Goal: Transaction & Acquisition: Purchase product/service

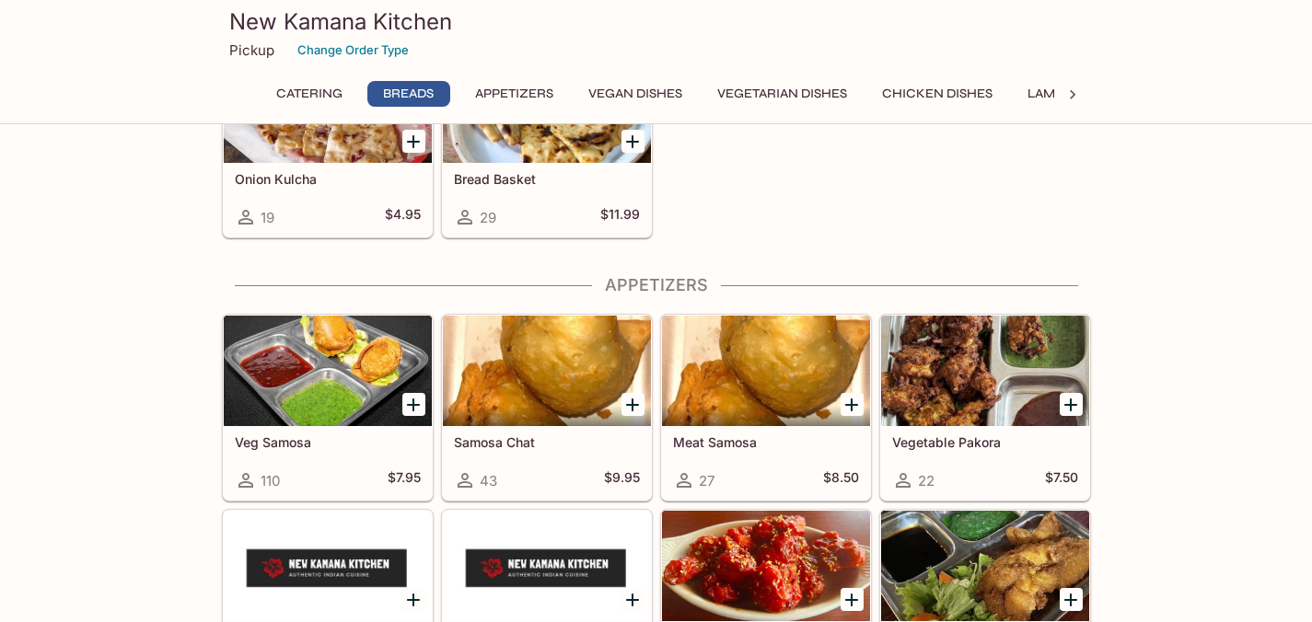
scroll to position [1041, 0]
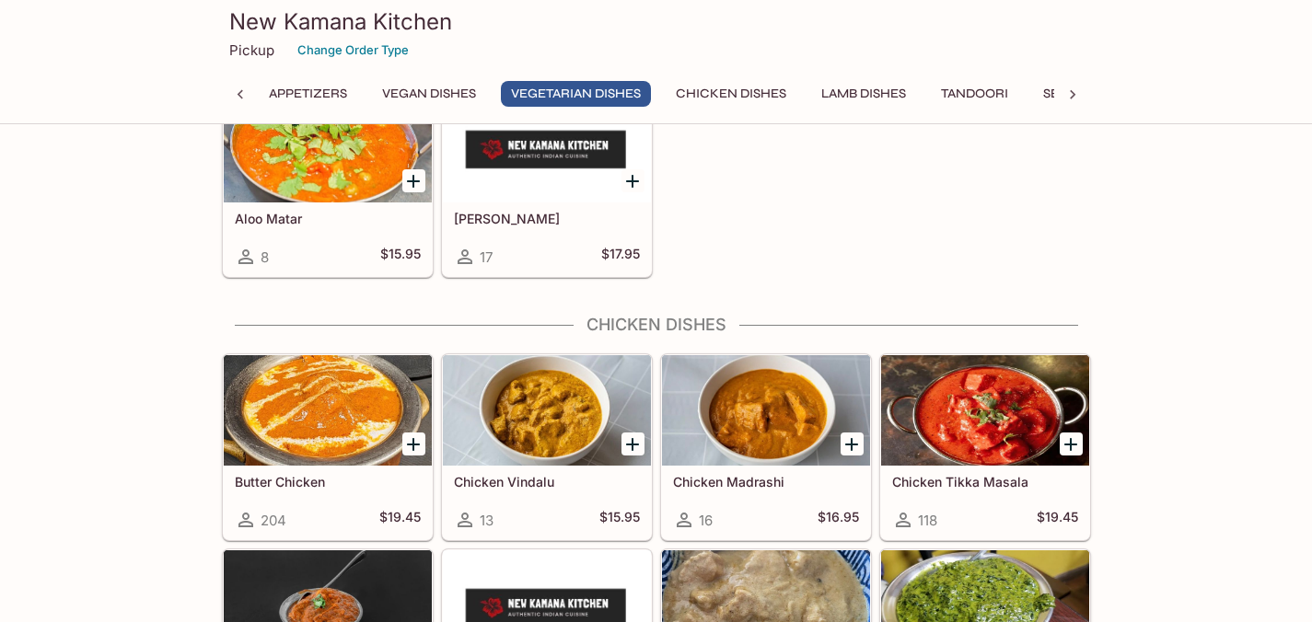
scroll to position [3109, 0]
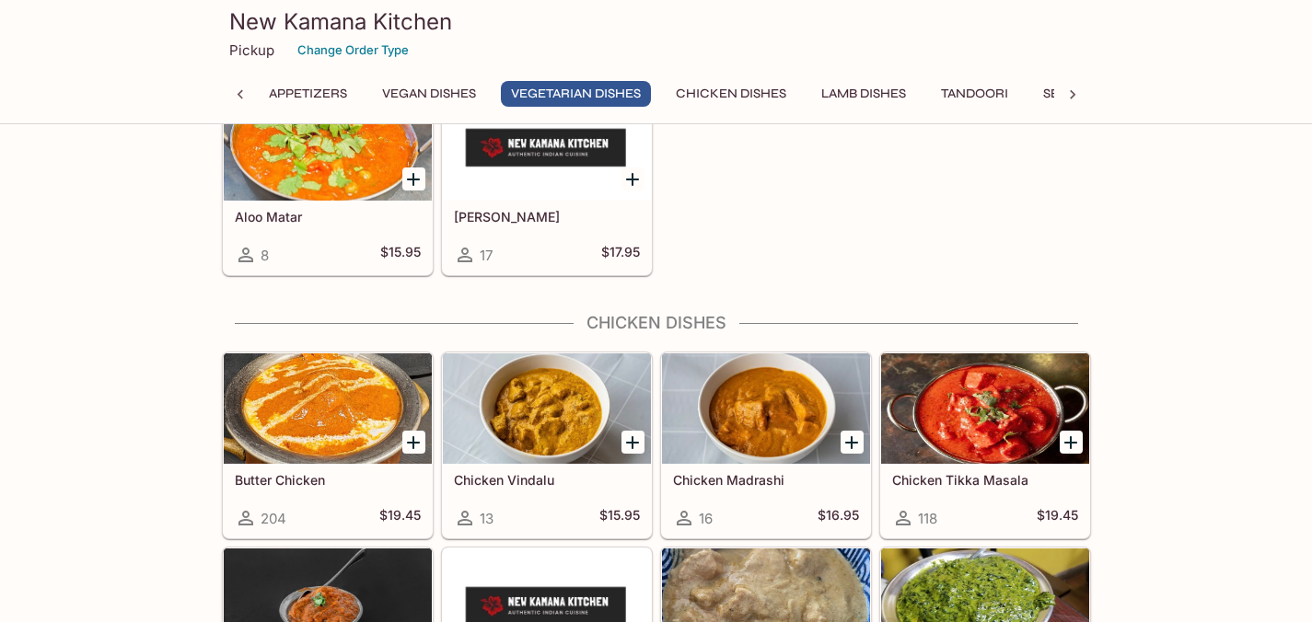
click at [414, 440] on icon "Add Butter Chicken" at bounding box center [413, 443] width 22 height 22
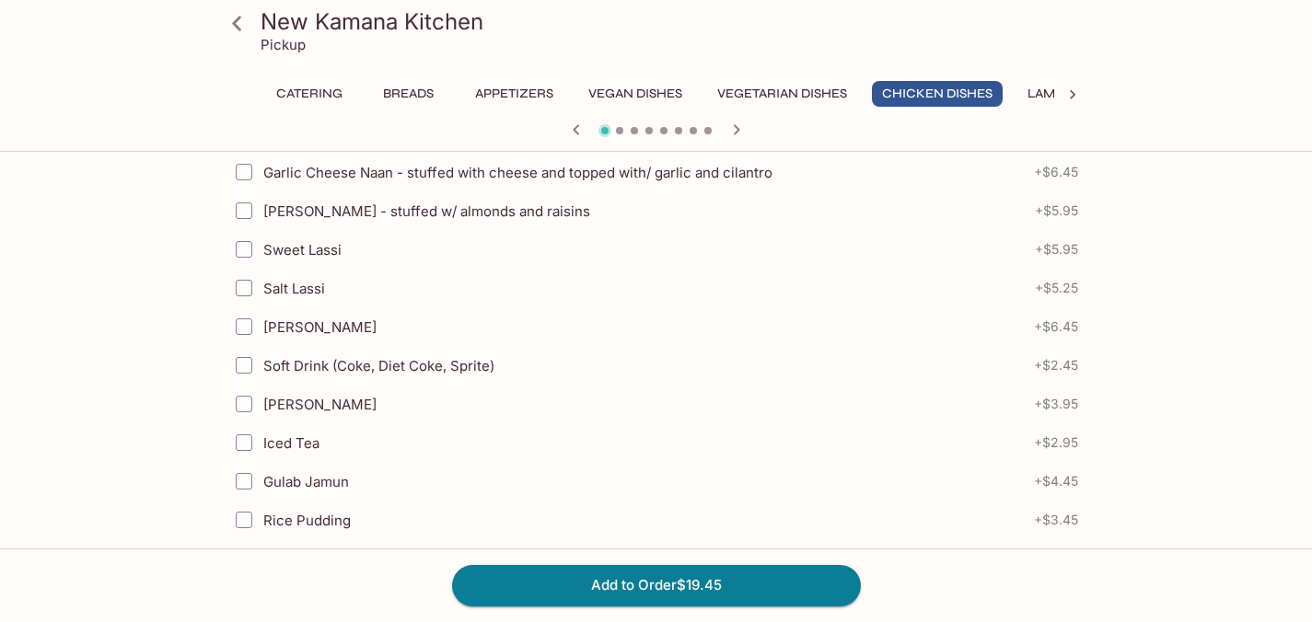
scroll to position [303, 0]
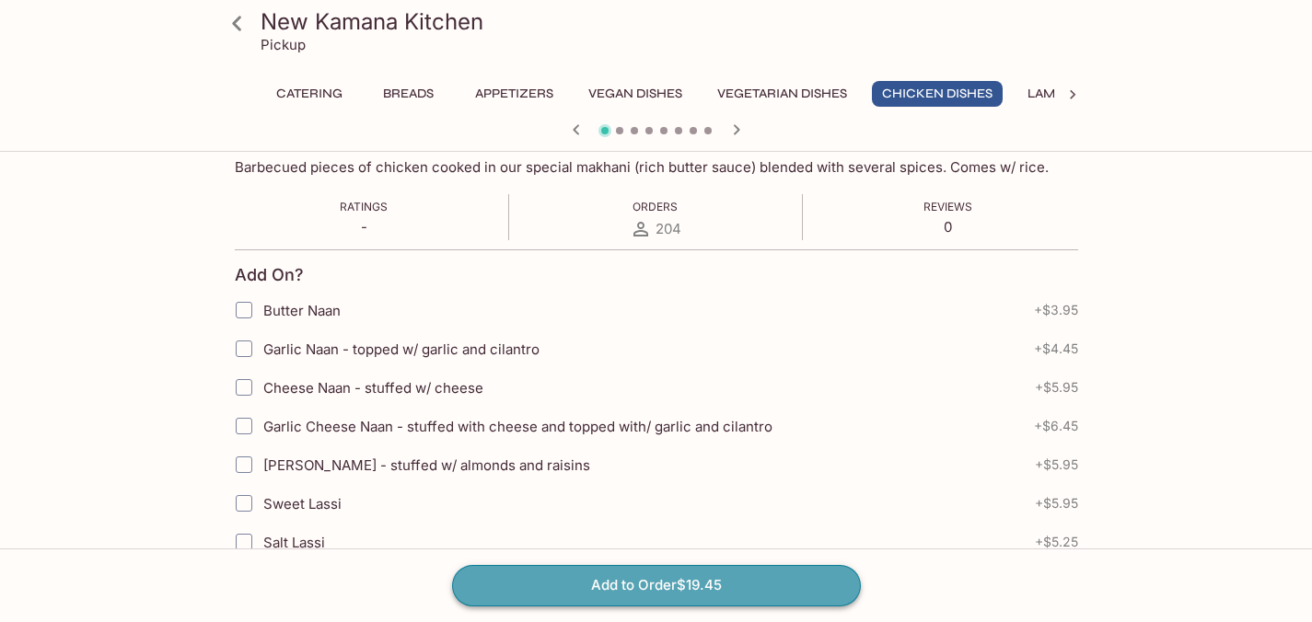
click at [773, 578] on button "Add to Order $19.45" at bounding box center [656, 585] width 409 height 41
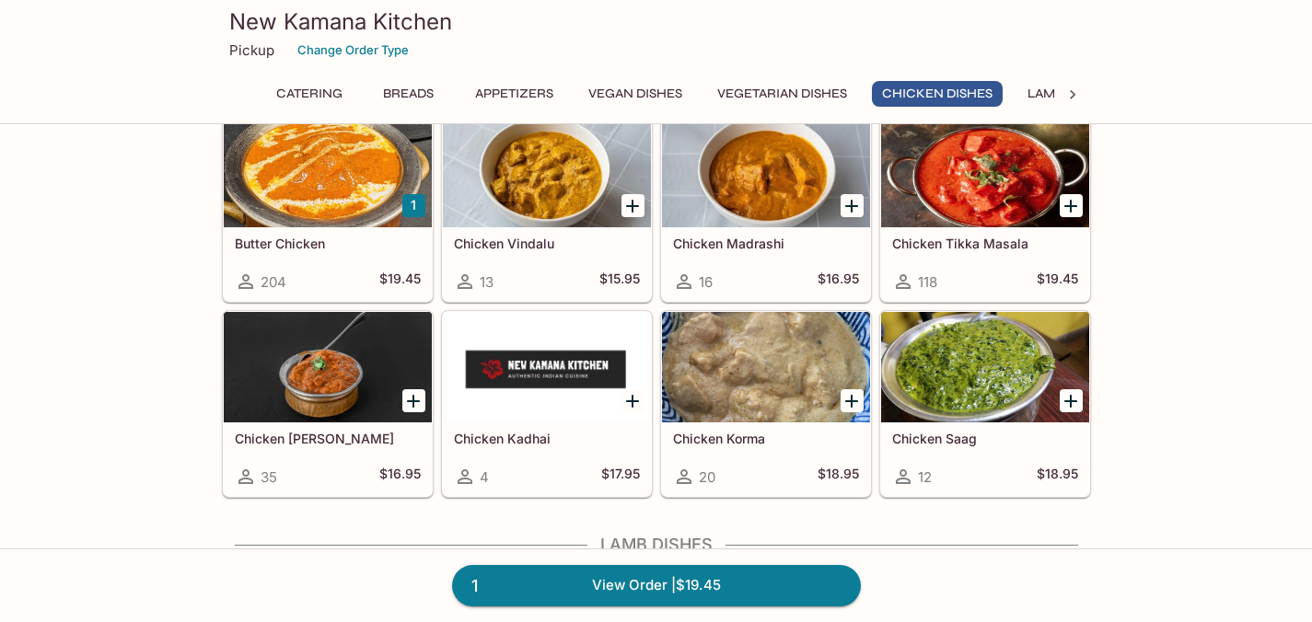
scroll to position [3350, 0]
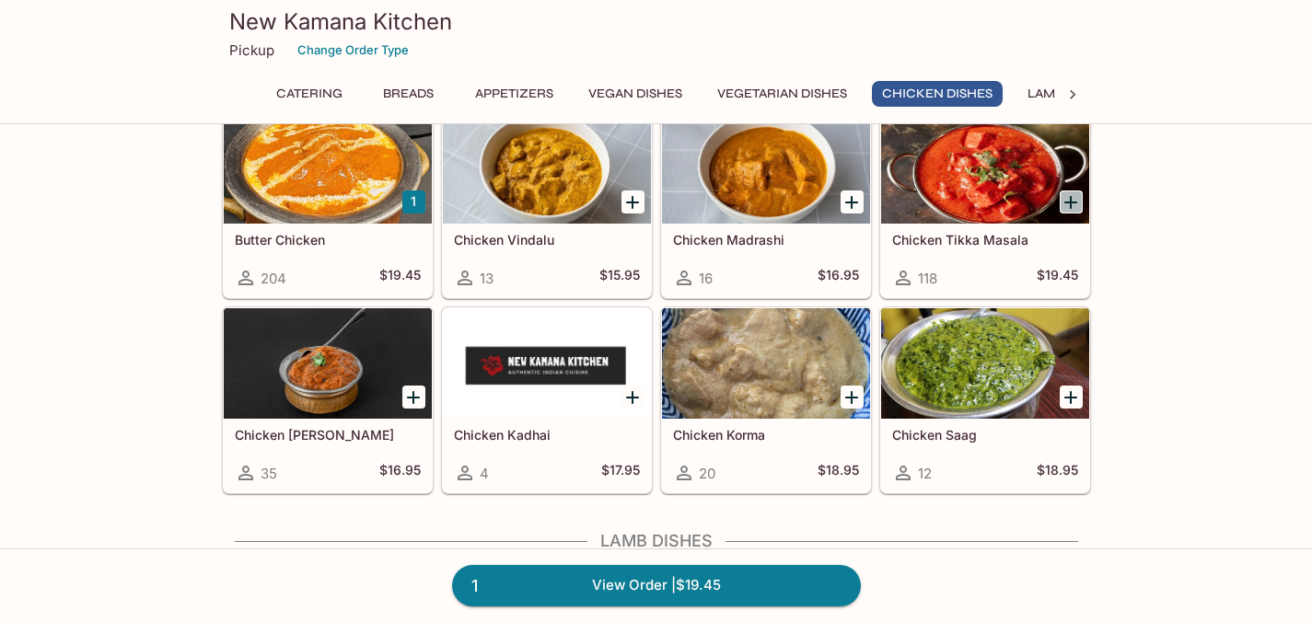
click at [1070, 202] on icon "Add Chicken Tikka Masala" at bounding box center [1070, 202] width 13 height 13
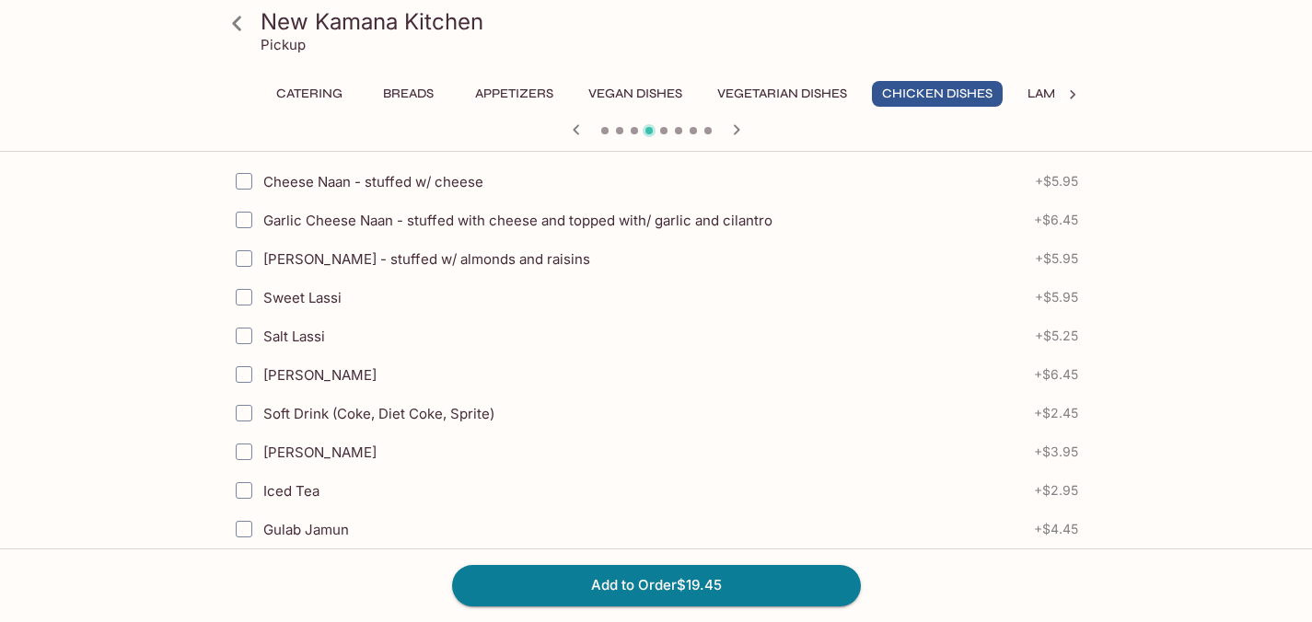
scroll to position [589, 0]
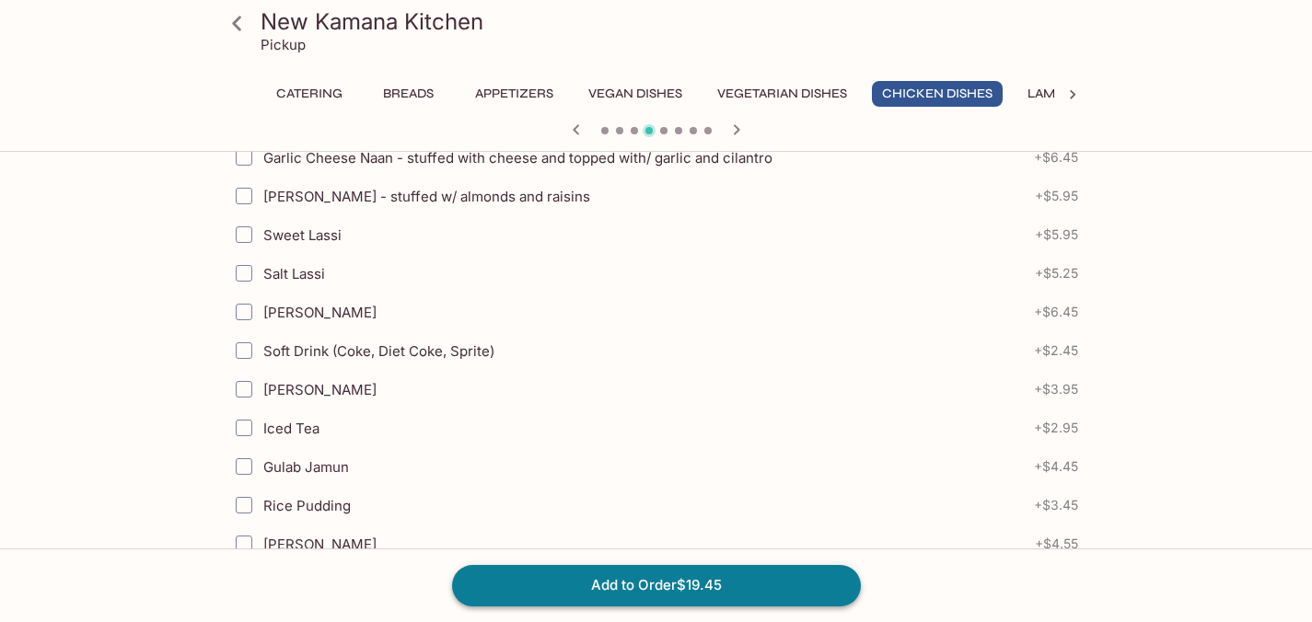
click at [631, 599] on button "Add to Order $19.45" at bounding box center [656, 585] width 409 height 41
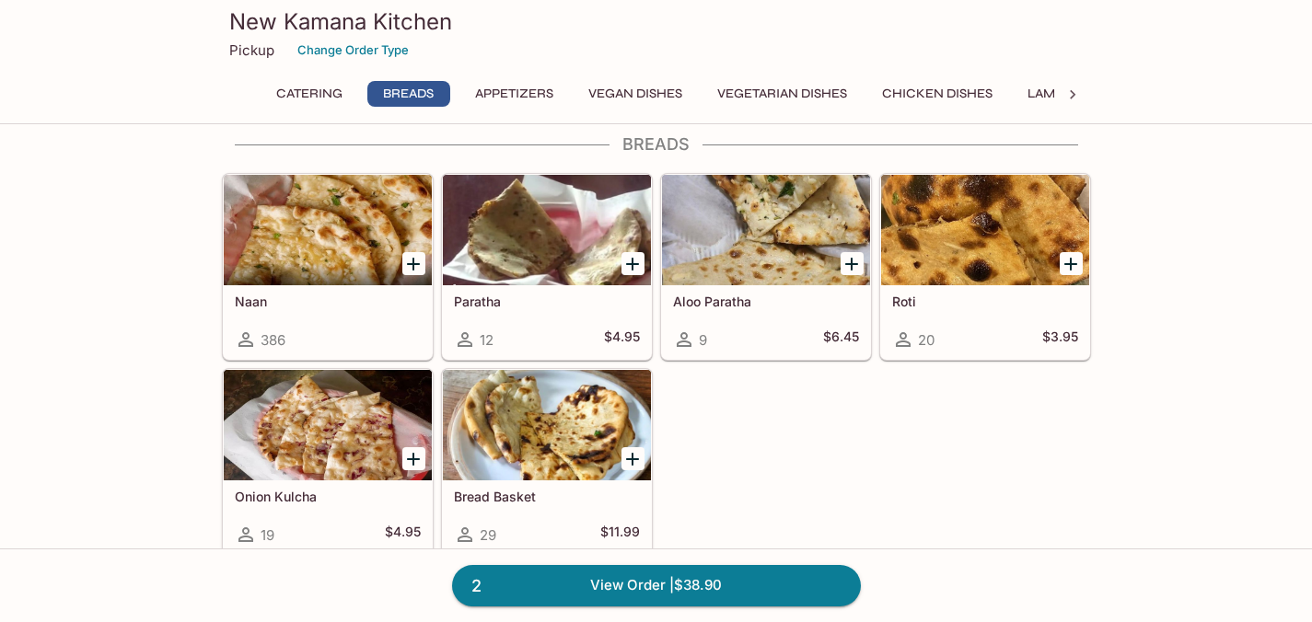
scroll to position [716, 0]
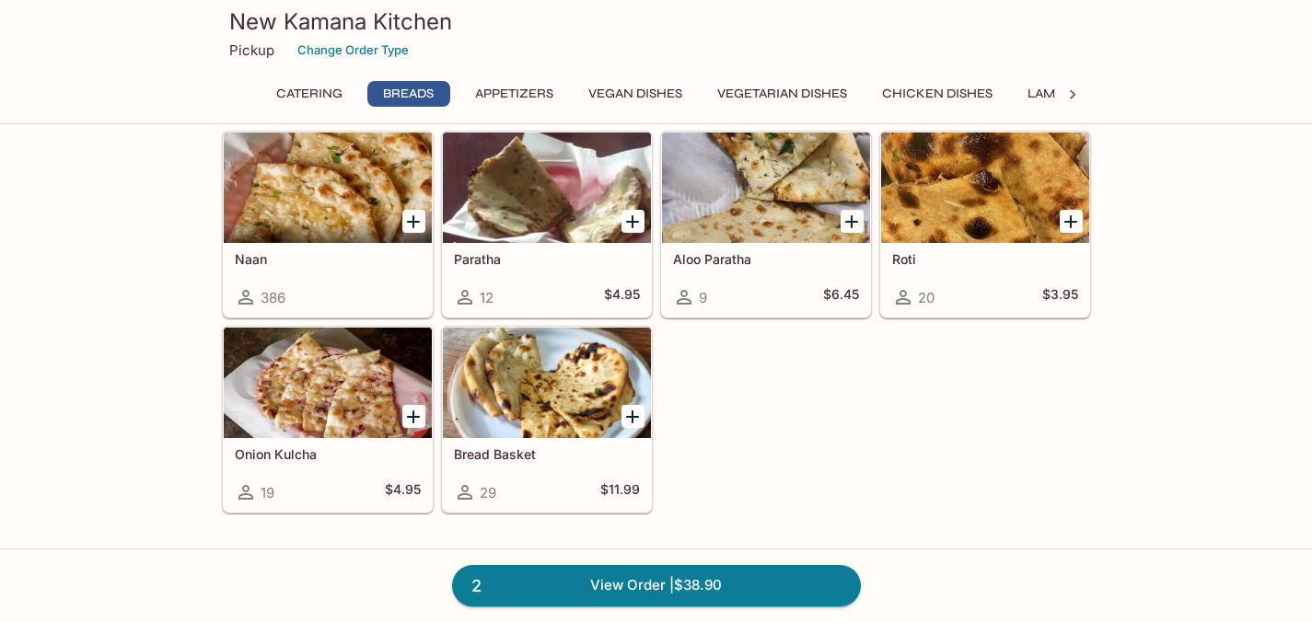
click at [354, 256] on h5 "Naan" at bounding box center [328, 259] width 186 height 16
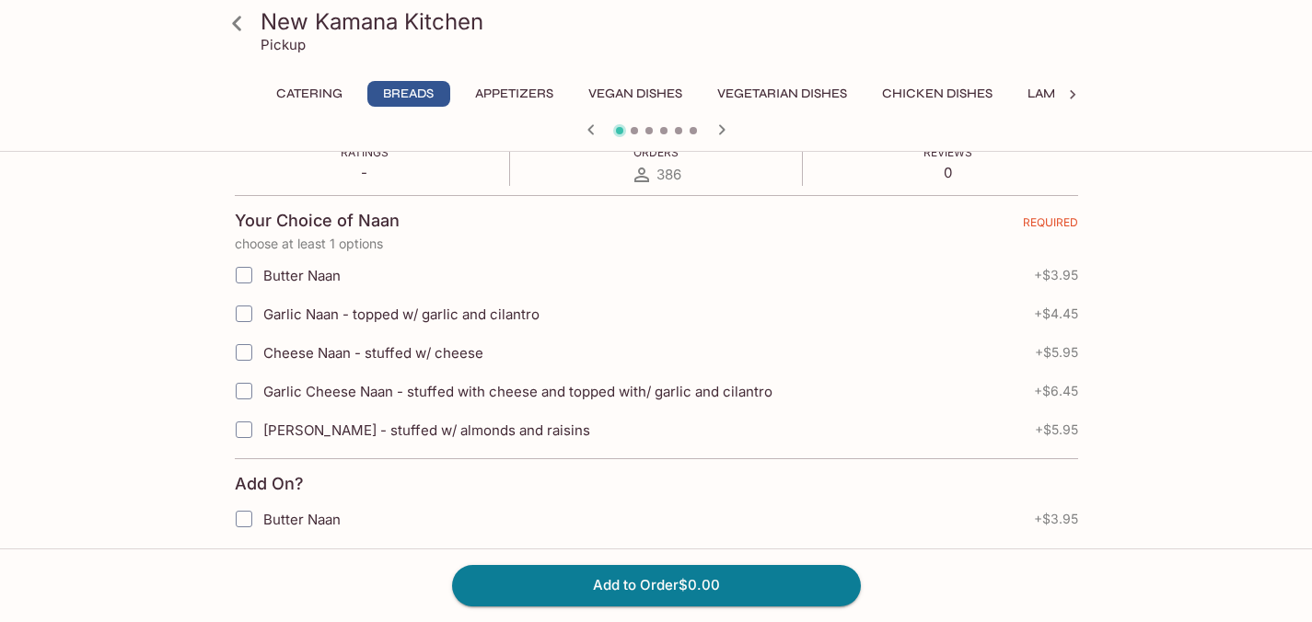
scroll to position [353, 0]
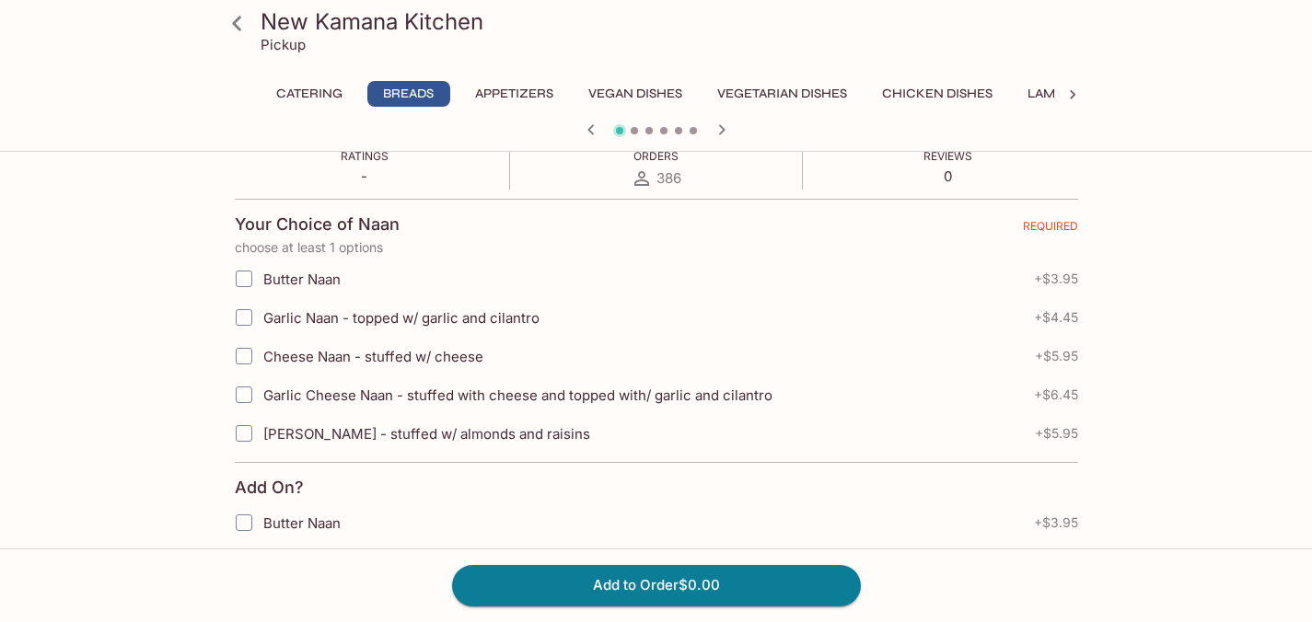
click at [245, 278] on input "Butter Naan" at bounding box center [244, 278] width 37 height 37
checkbox input "true"
click at [712, 581] on button "Add to Order $3.95" at bounding box center [656, 585] width 409 height 41
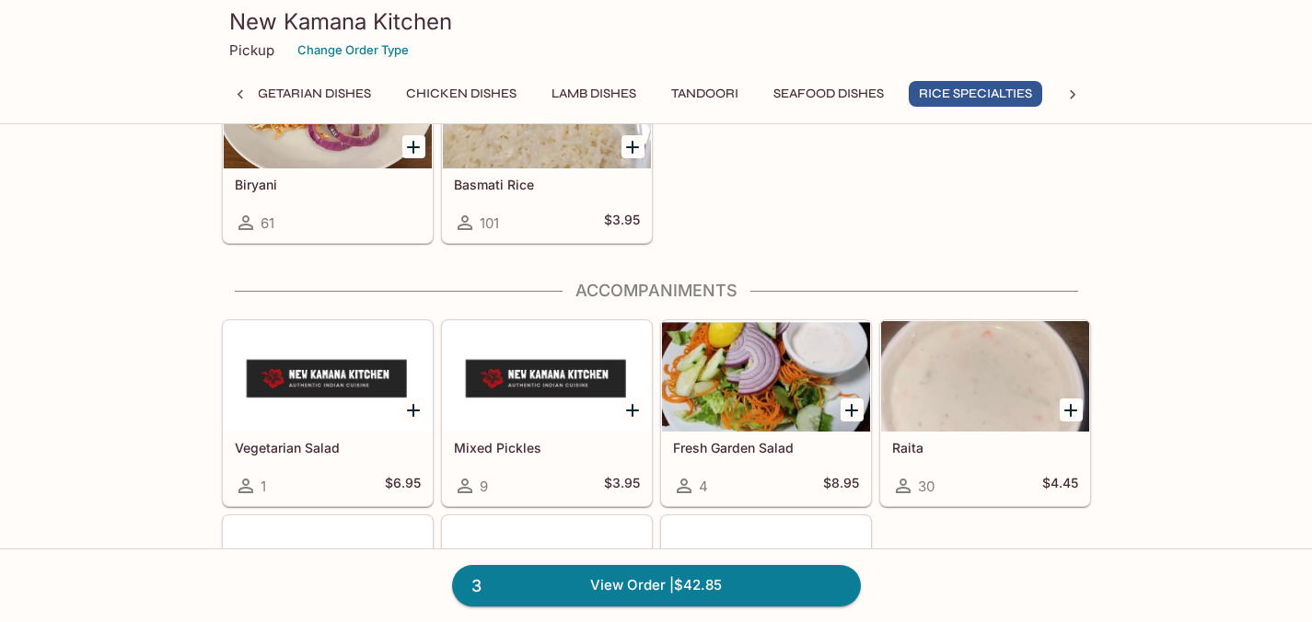
scroll to position [5083, 0]
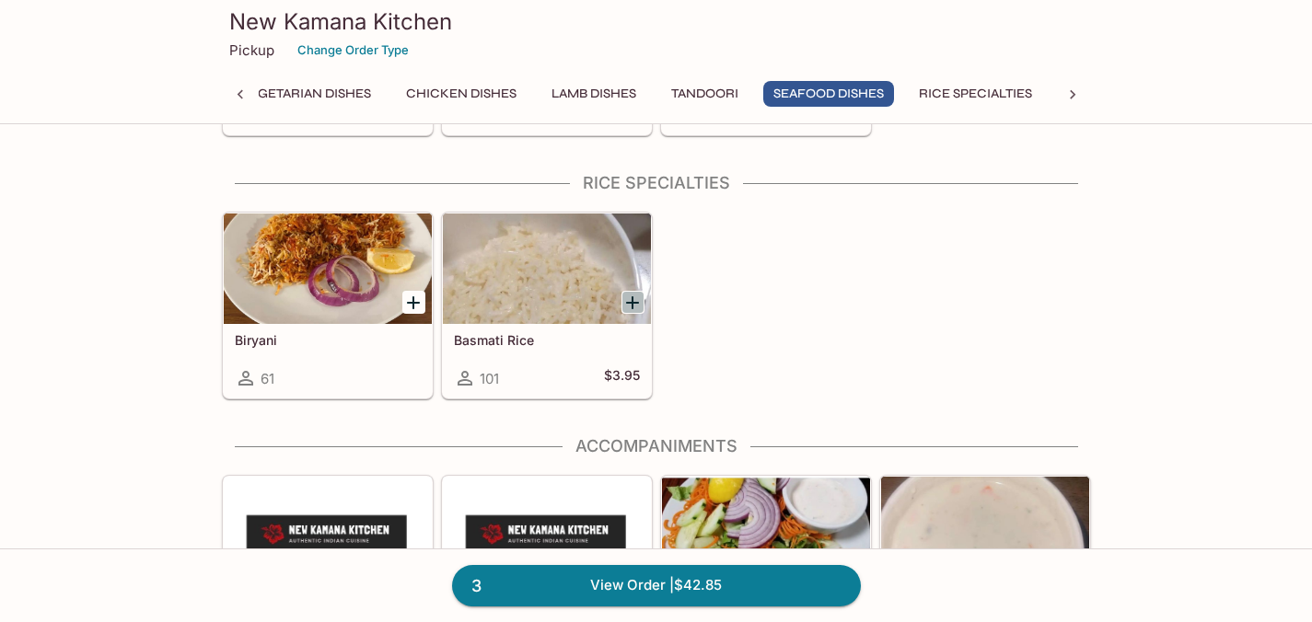
click at [628, 304] on icon "Add Basmati Rice" at bounding box center [632, 303] width 22 height 22
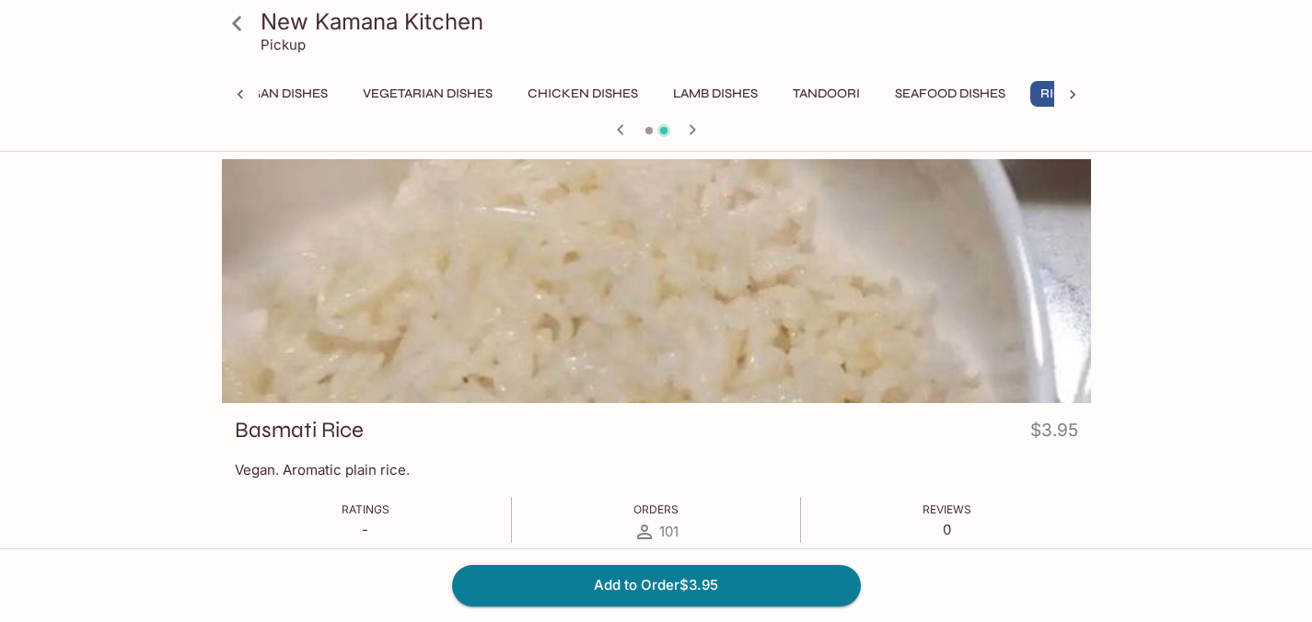
scroll to position [0, 476]
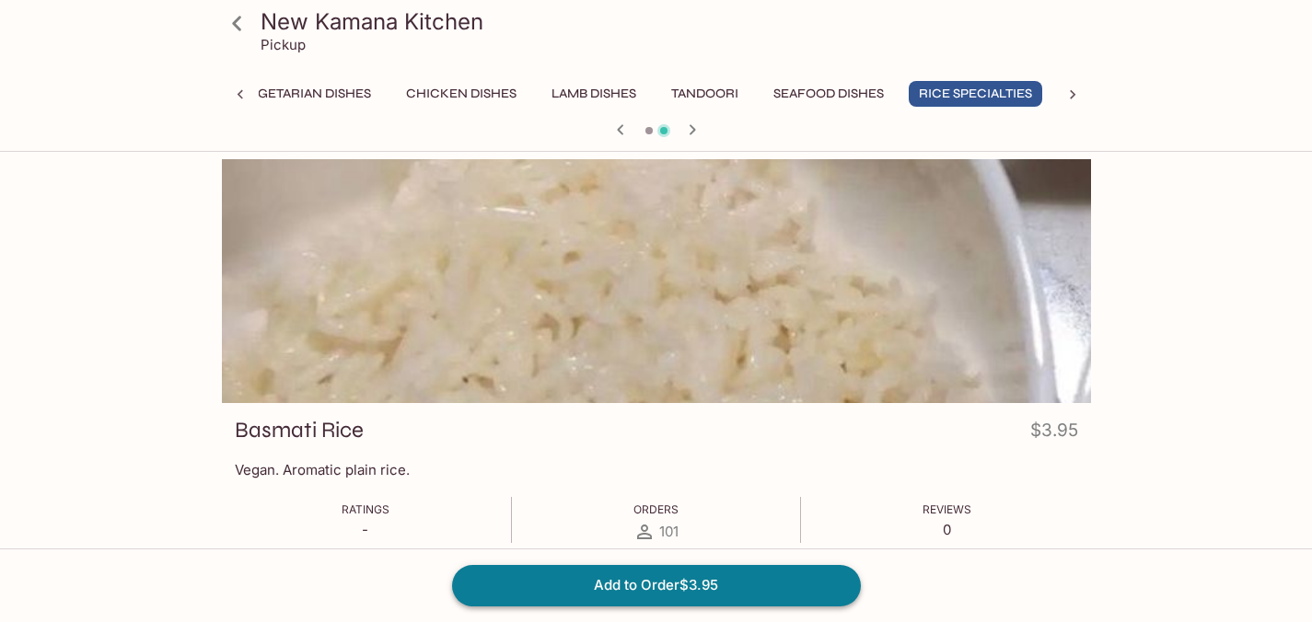
click at [703, 594] on button "Add to Order $3.95" at bounding box center [656, 585] width 409 height 41
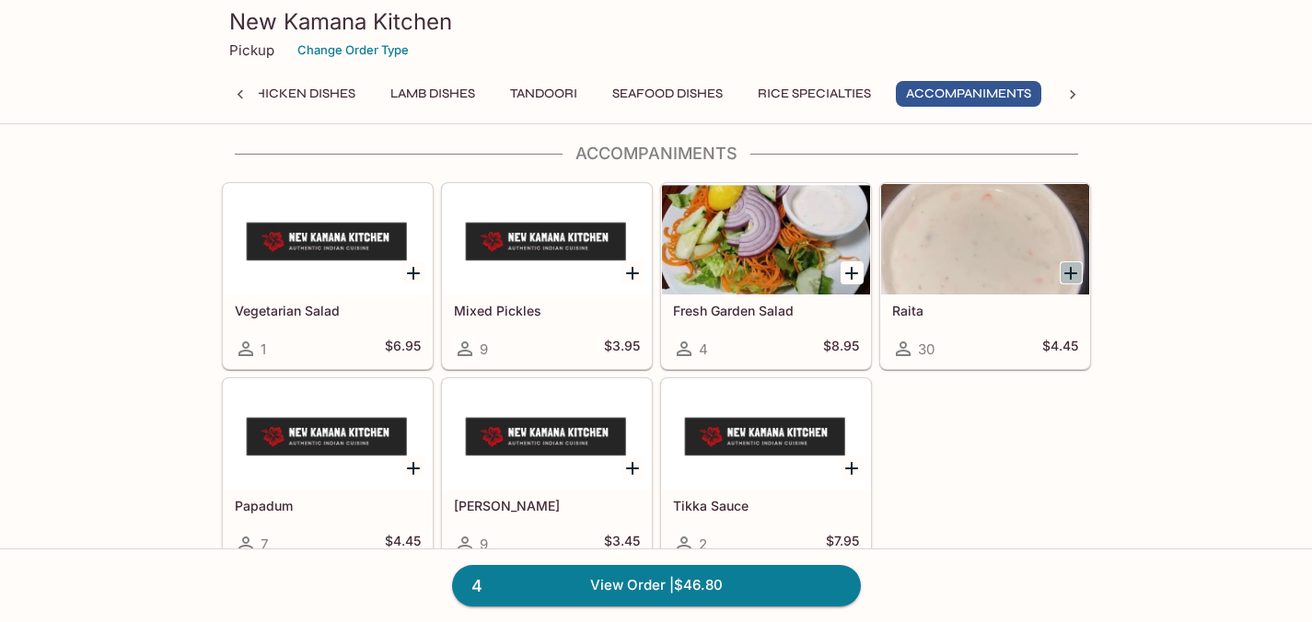
click at [1065, 272] on icon "Add Raita" at bounding box center [1070, 273] width 22 height 22
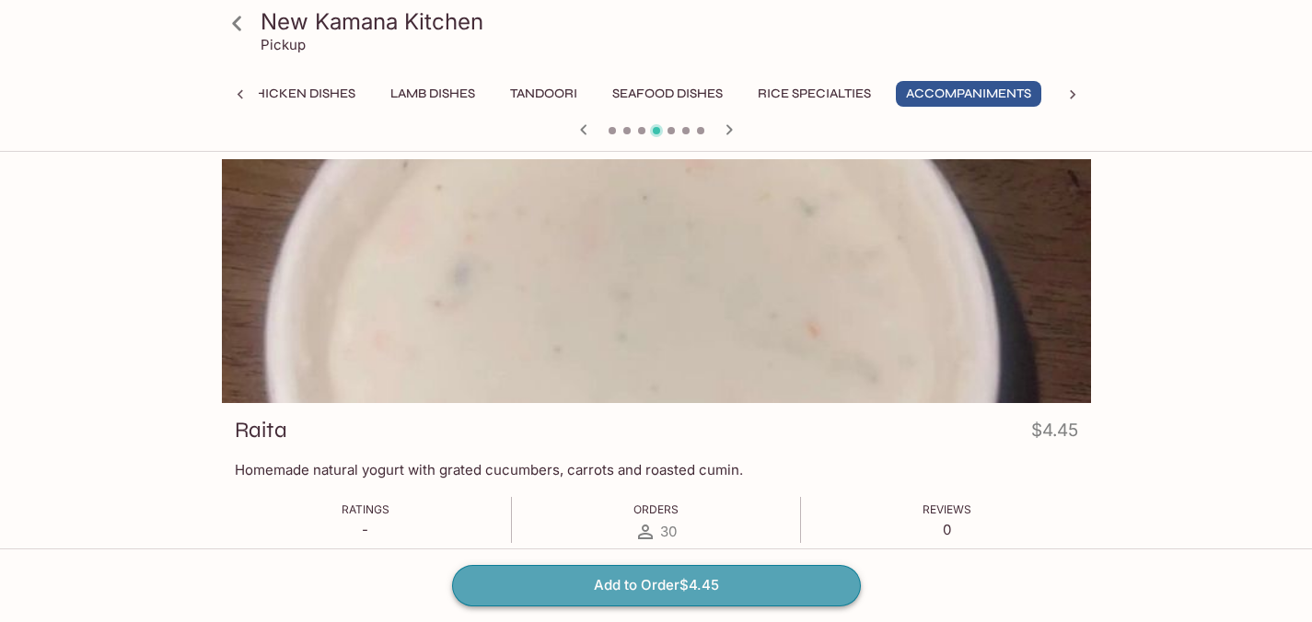
click at [827, 583] on button "Add to Order $4.45" at bounding box center [656, 585] width 409 height 41
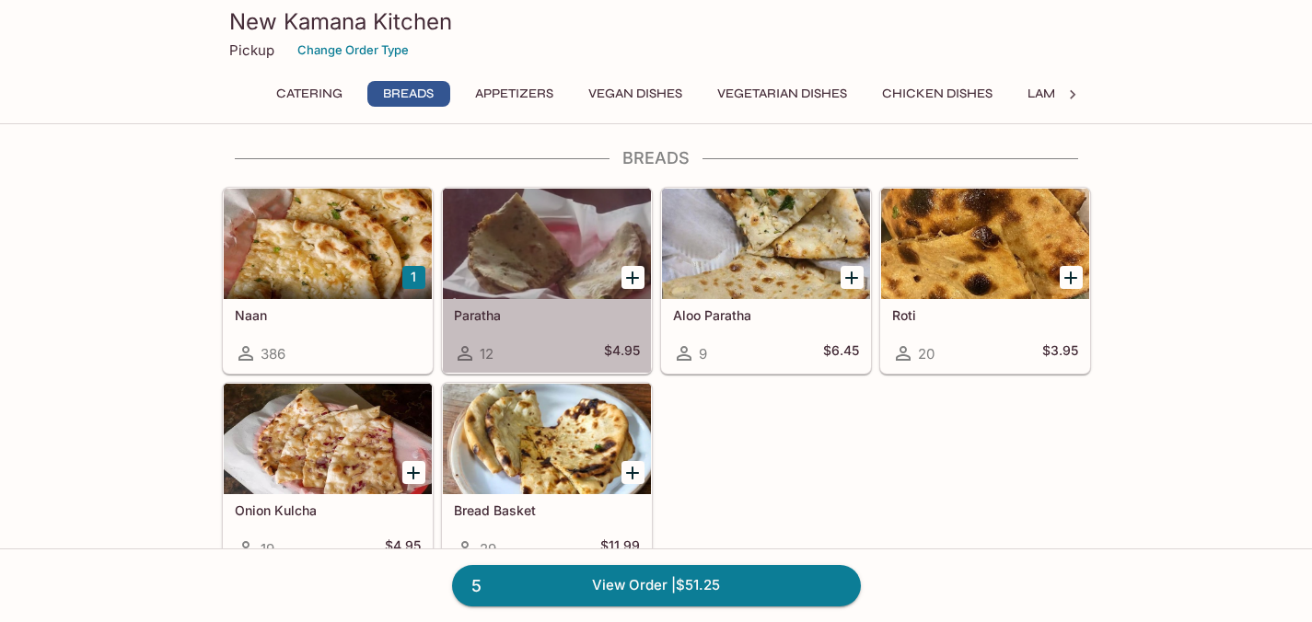
click at [586, 285] on div at bounding box center [547, 244] width 208 height 110
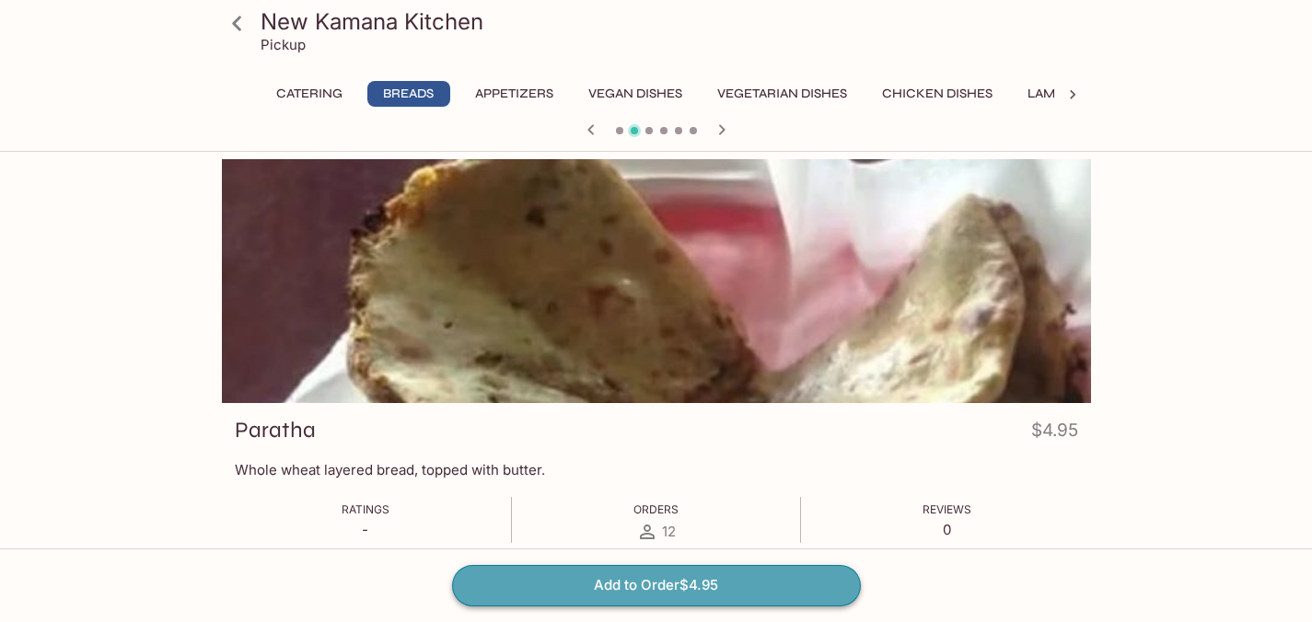
click at [601, 590] on button "Add to Order $4.95" at bounding box center [656, 585] width 409 height 41
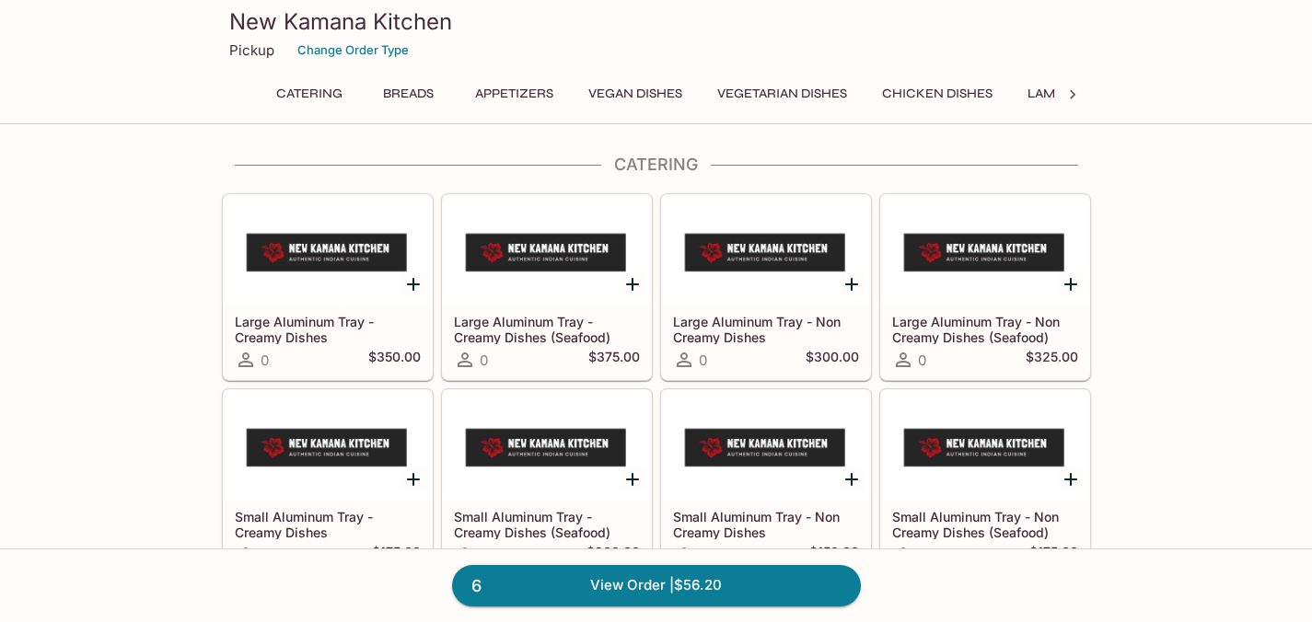
click at [601, 590] on link "6 View Order | $56.20" at bounding box center [656, 585] width 409 height 41
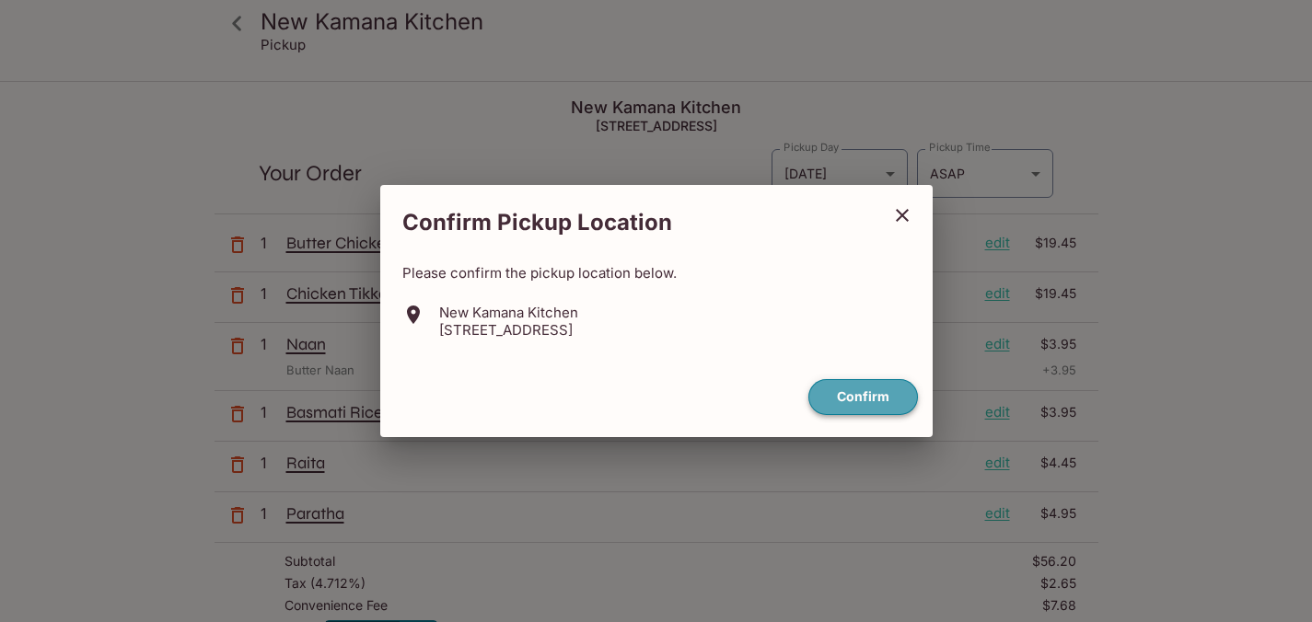
click at [845, 389] on button "Confirm" at bounding box center [863, 397] width 110 height 36
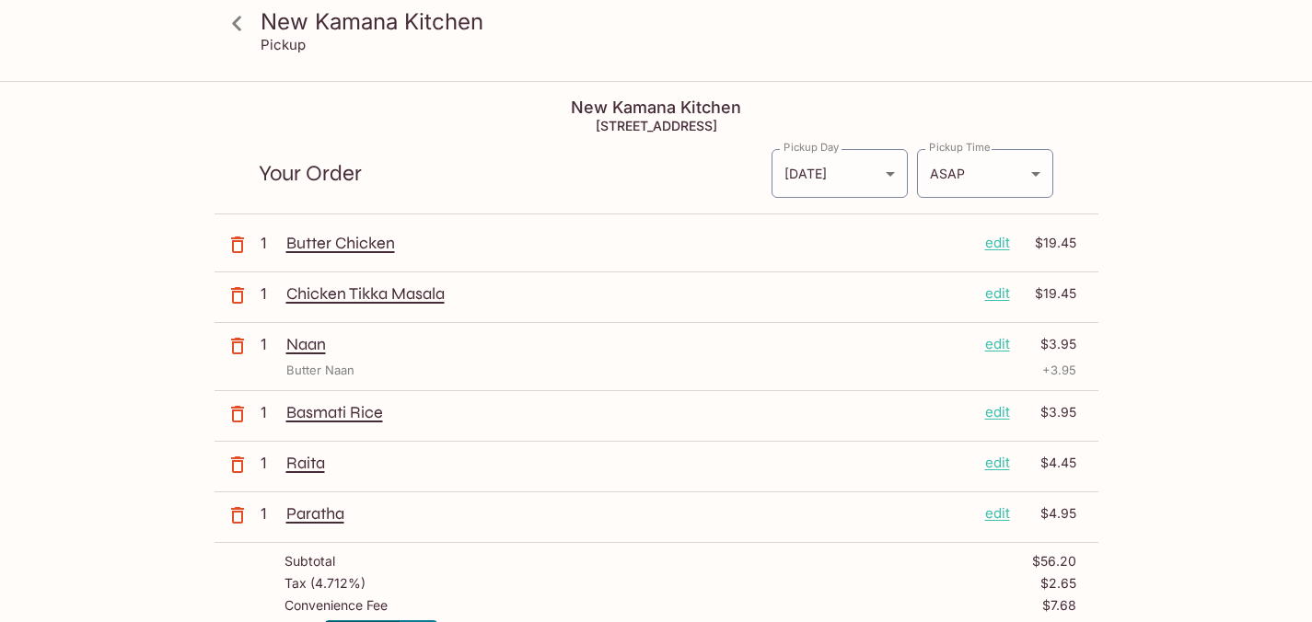
click at [242, 353] on icon "button" at bounding box center [237, 346] width 22 height 22
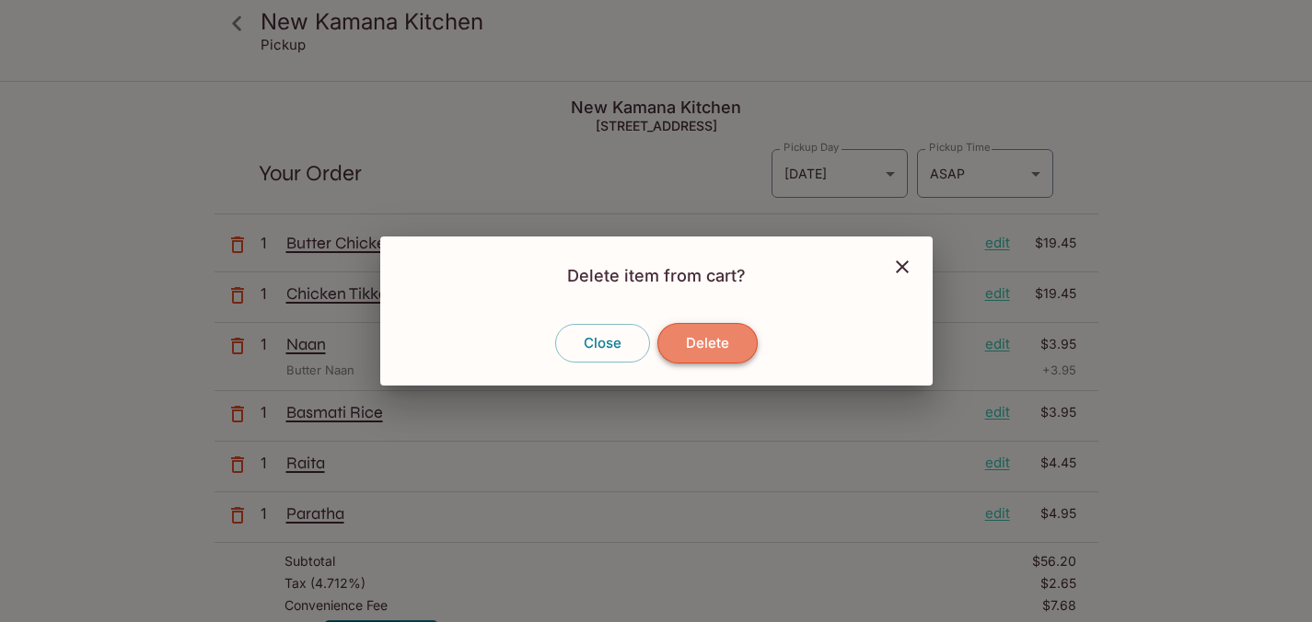
click at [690, 337] on button "Delete" at bounding box center [707, 343] width 100 height 41
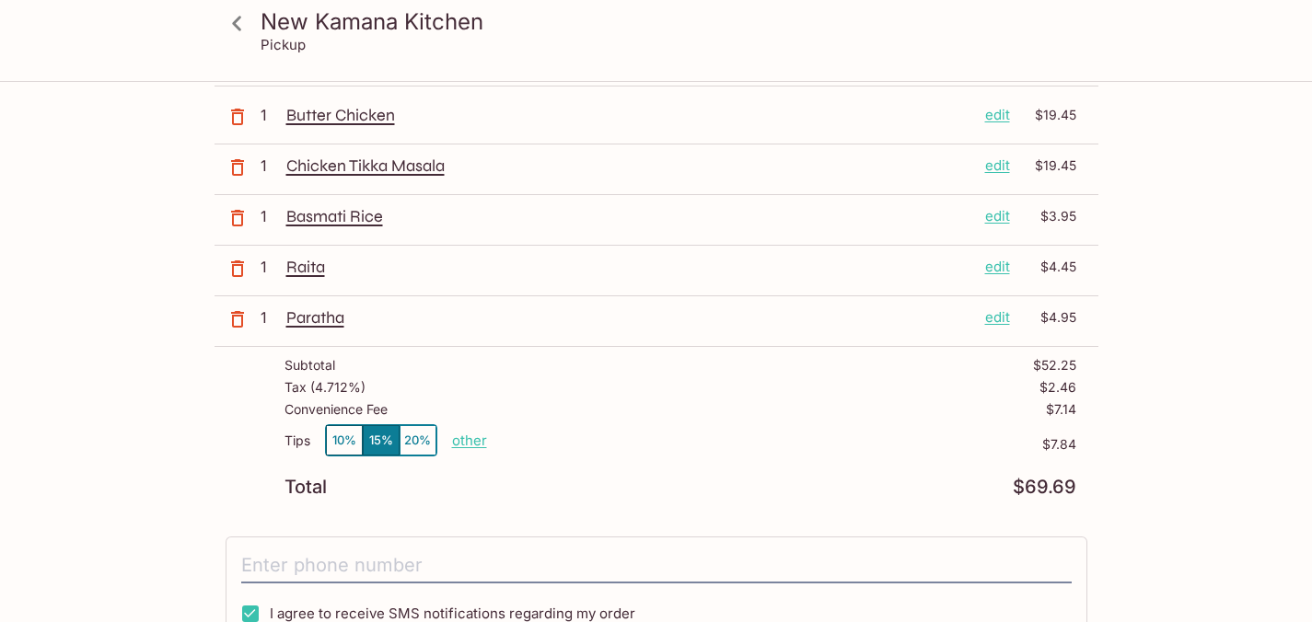
scroll to position [127, 0]
click at [465, 444] on p "other" at bounding box center [469, 441] width 35 height 17
drag, startPoint x: 569, startPoint y: 439, endPoint x: 684, endPoint y: 439, distance: 115.1
click at [684, 439] on div "Tips 10% 15% 20% Done 7.84 $7.84" at bounding box center [680, 452] width 792 height 54
type input "0.00"
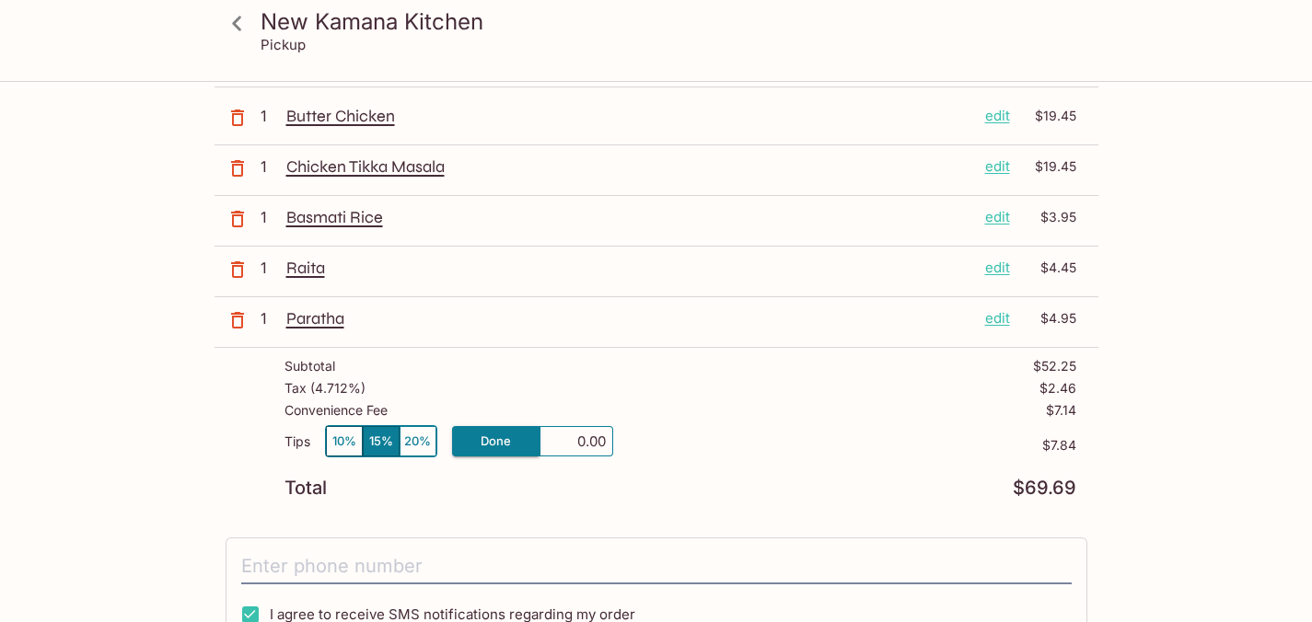
click at [678, 398] on div "Tax ( 4.712% ) $2.46" at bounding box center [680, 392] width 792 height 22
click at [466, 448] on p "other" at bounding box center [469, 441] width 35 height 17
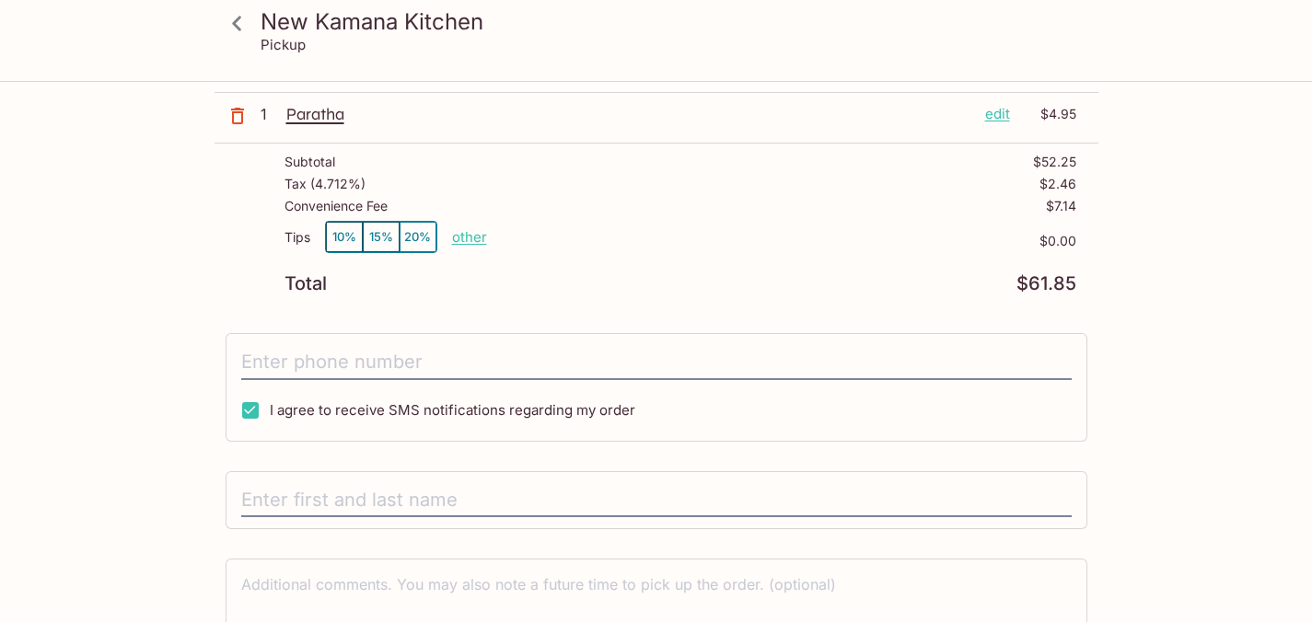
scroll to position [439, 0]
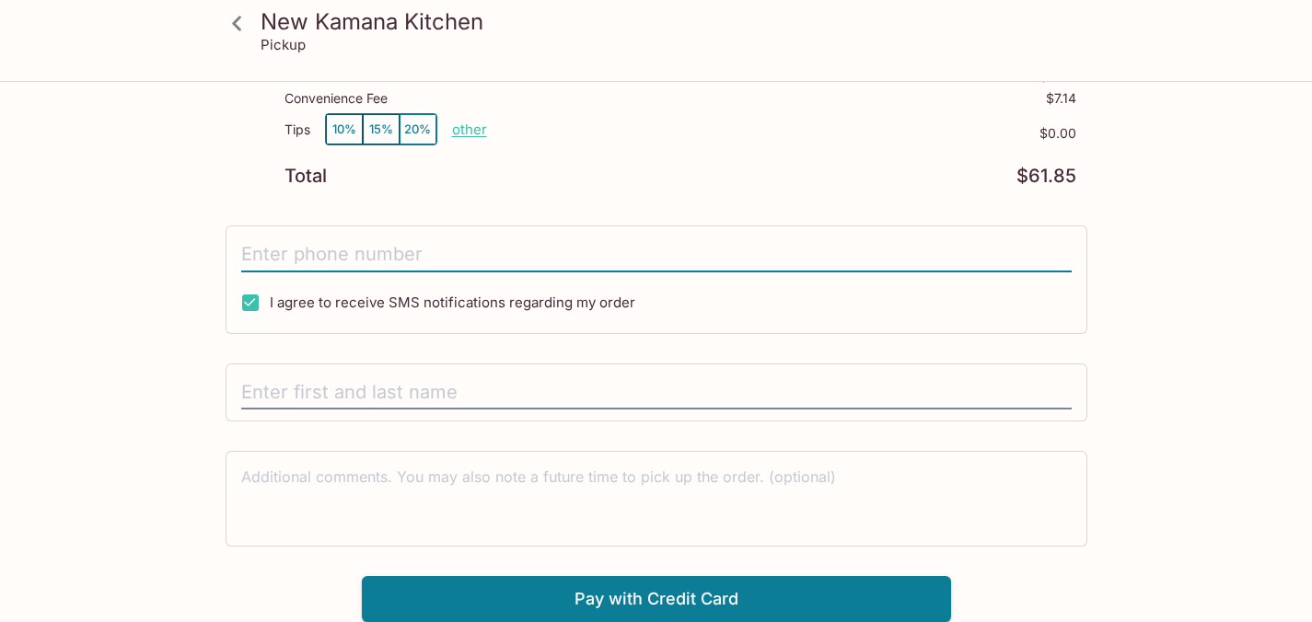
click at [340, 258] on input "tel" at bounding box center [656, 254] width 830 height 35
type input "[PHONE_NUMBER]"
click at [383, 388] on input "text" at bounding box center [656, 393] width 830 height 35
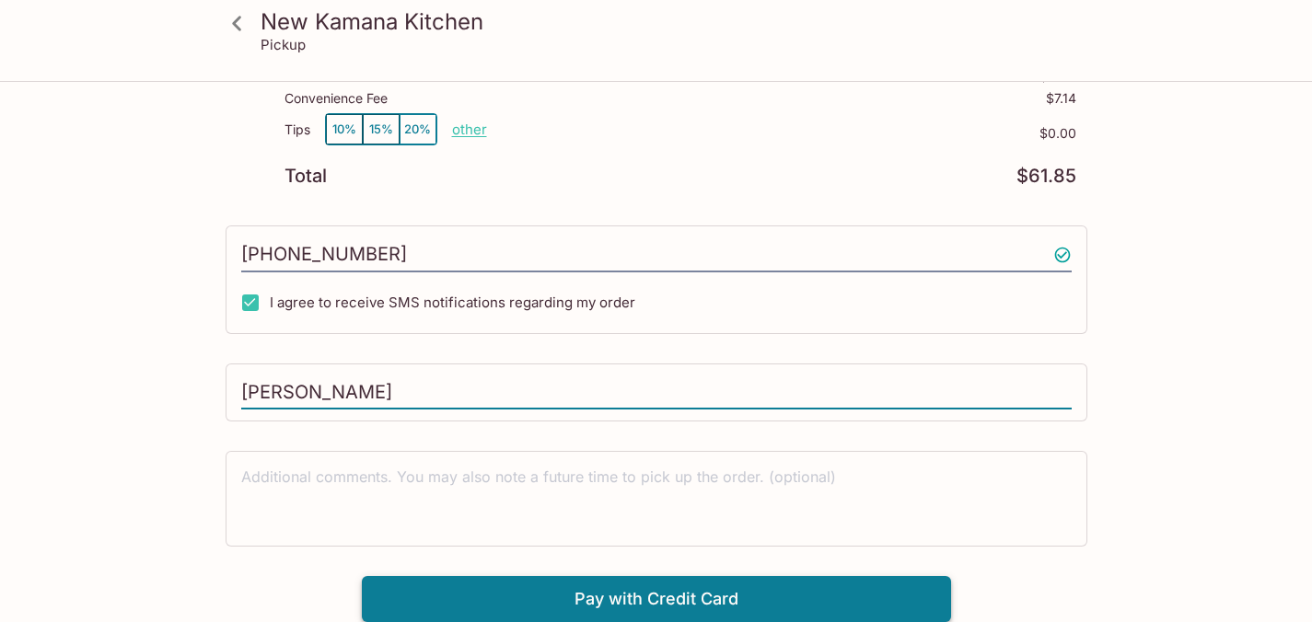
type input "[PERSON_NAME]"
click at [591, 597] on button "Pay with Credit Card" at bounding box center [656, 599] width 589 height 46
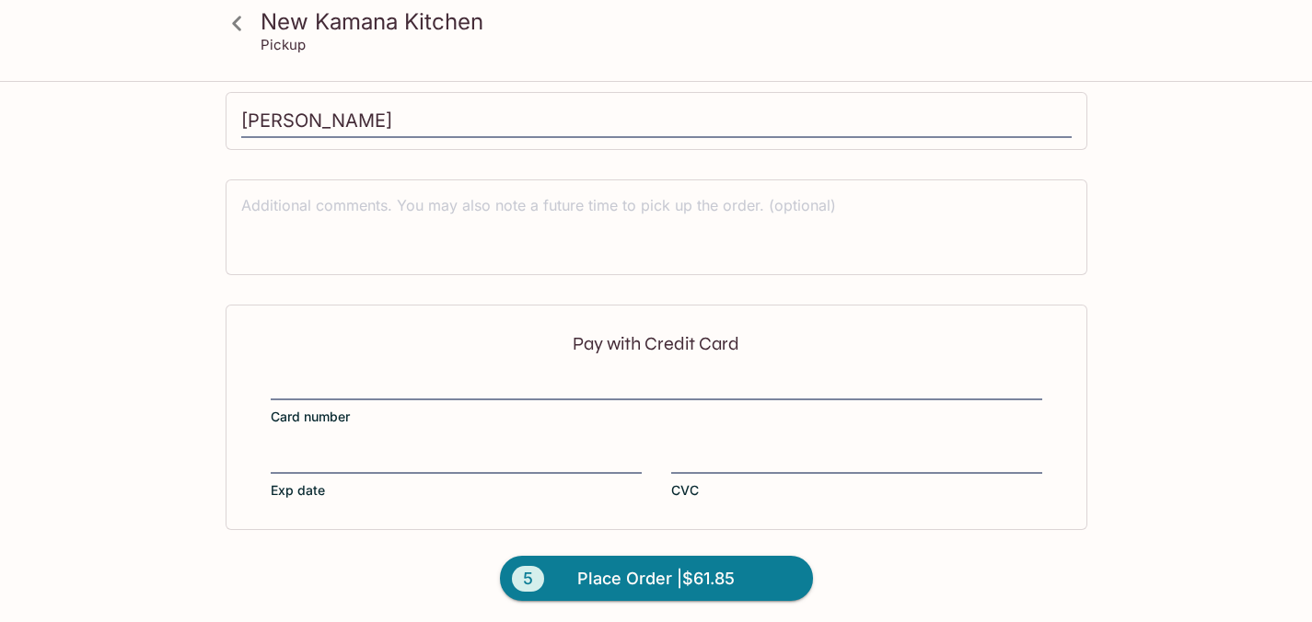
scroll to position [715, 0]
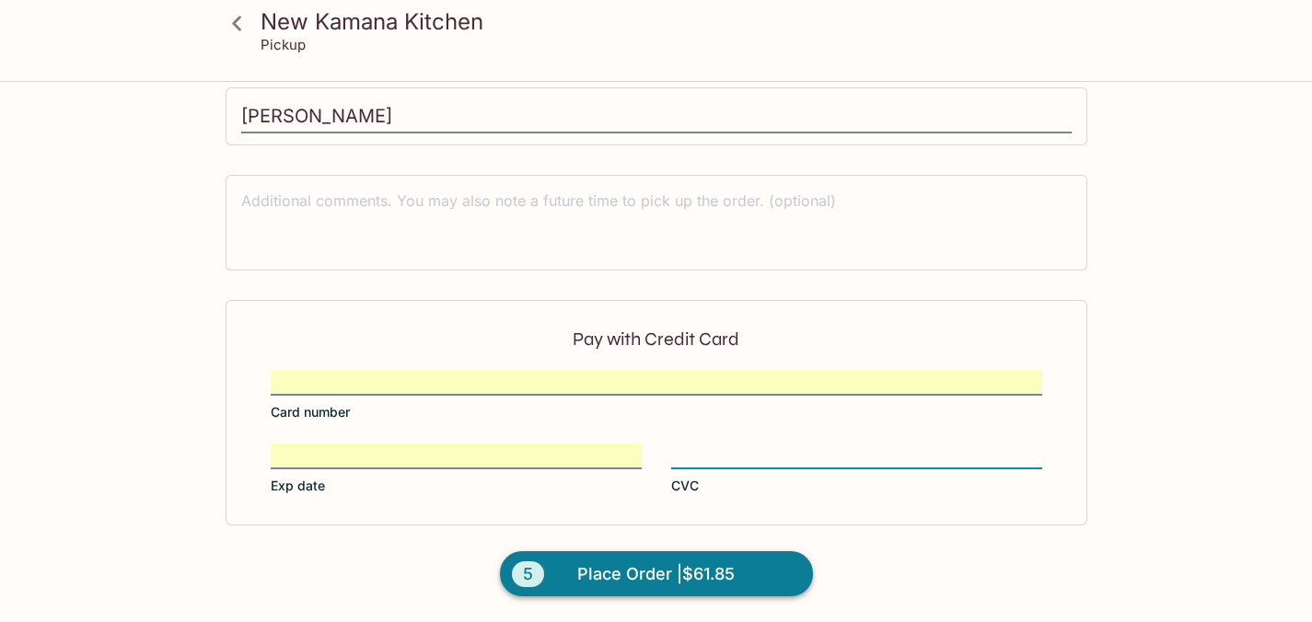
click at [728, 575] on span "Place Order | $61.85" at bounding box center [655, 574] width 157 height 29
